Goal: Transaction & Acquisition: Purchase product/service

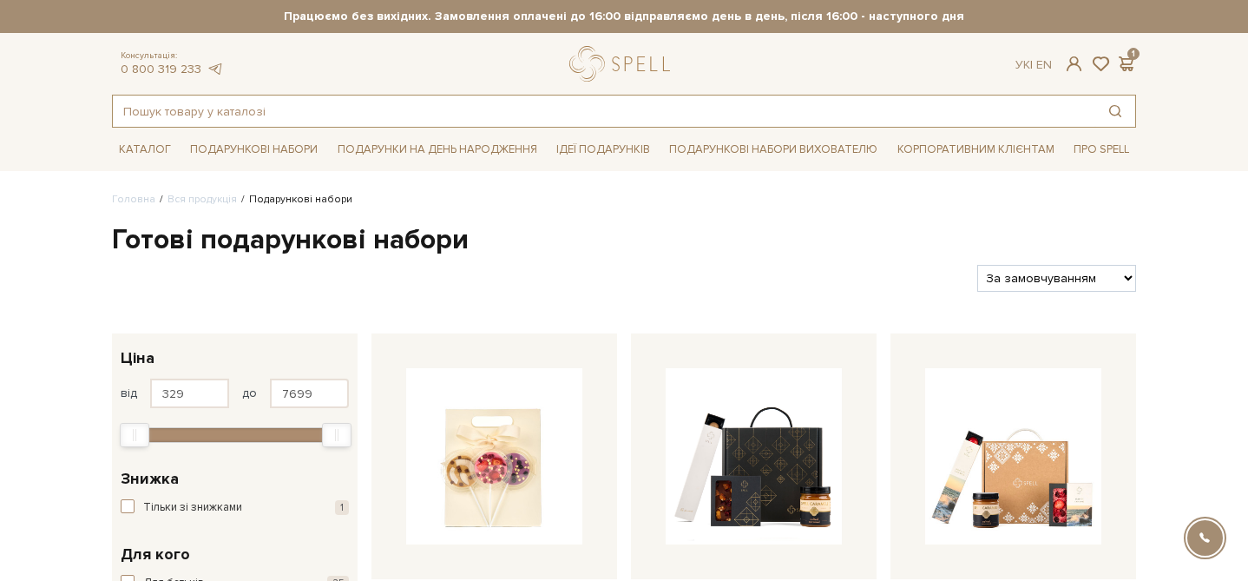
click at [208, 108] on input "text" at bounding box center [604, 110] width 982 height 31
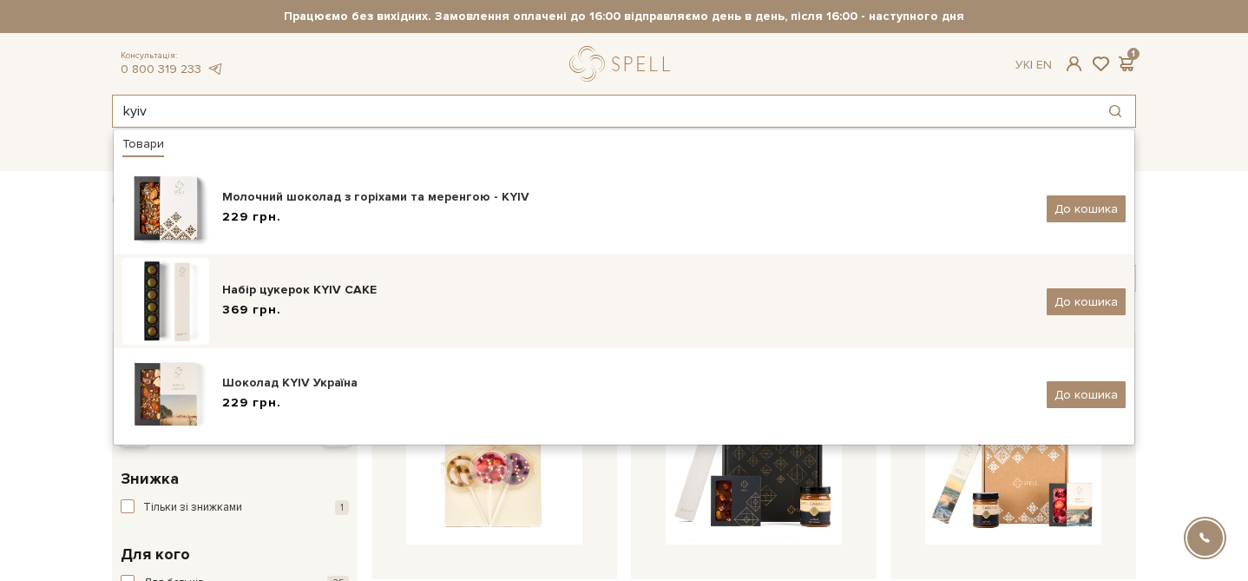
type input "kyiv"
click at [289, 289] on div "Набір цукерок KYIV CAKE" at bounding box center [627, 289] width 811 height 17
